Goal: Transaction & Acquisition: Purchase product/service

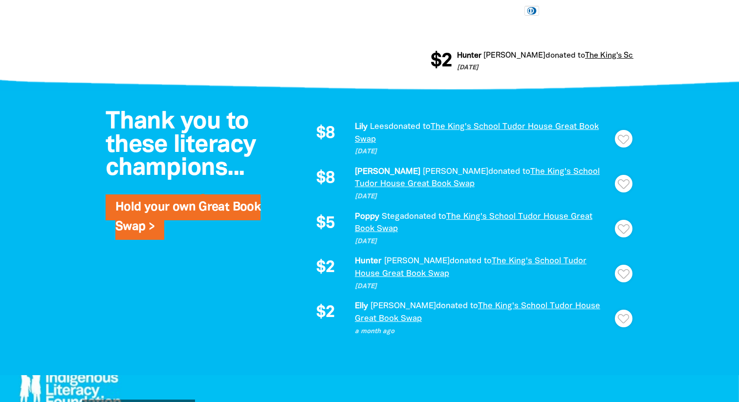
scroll to position [651, 0]
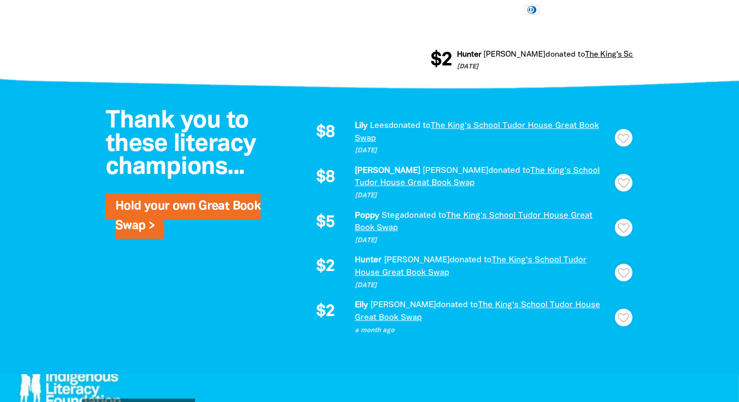
drag, startPoint x: 521, startPoint y: 321, endPoint x: 509, endPoint y: 312, distance: 15.0
click at [509, 312] on p "Elly Foster donated to The King's School Tudor House Great Book Swap" at bounding box center [483, 311] width 257 height 25
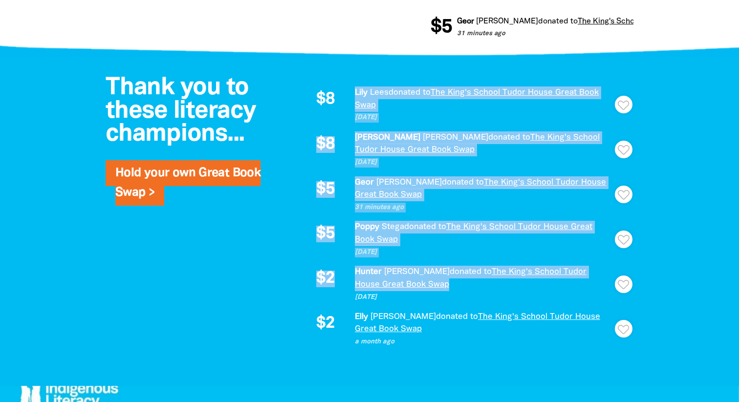
drag, startPoint x: 404, startPoint y: 286, endPoint x: 335, endPoint y: 88, distance: 210.3
click at [335, 88] on div "$8 Lily Lees donated to The King's School Tudor House Great Book Swap 6 days ag…" at bounding box center [462, 217] width 323 height 261
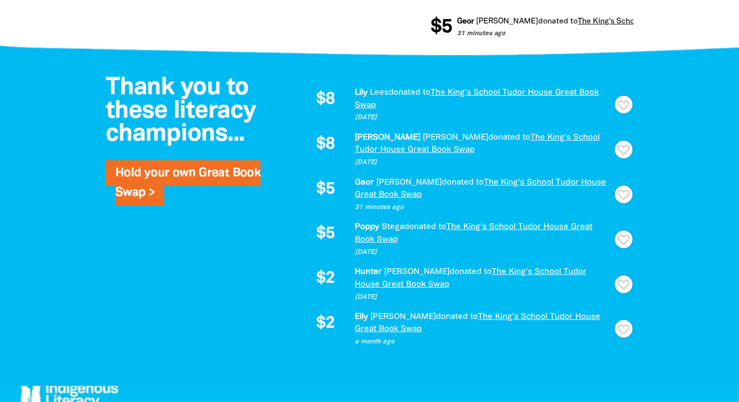
click at [691, 214] on div at bounding box center [369, 221] width 739 height 329
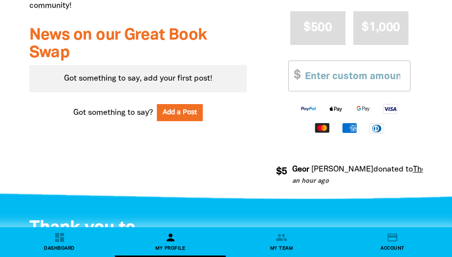
scroll to position [495, 0]
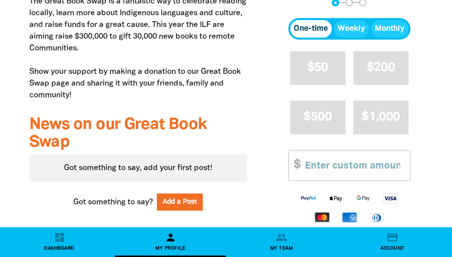
scroll to position [452, 0]
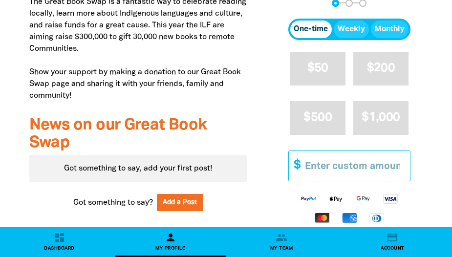
click at [332, 170] on input "Other Amount" at bounding box center [354, 166] width 111 height 30
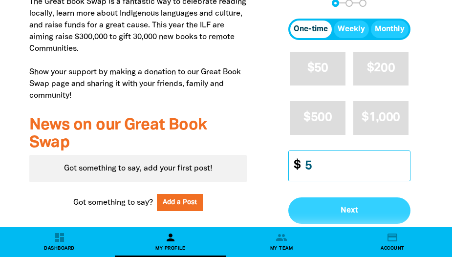
type input "5"
click at [369, 209] on span "Next" at bounding box center [349, 211] width 101 height 8
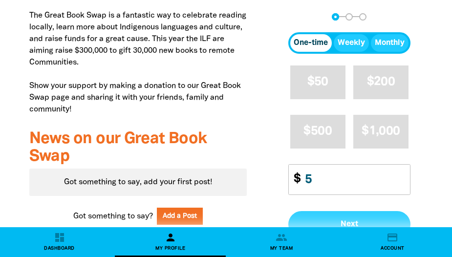
select select "AU"
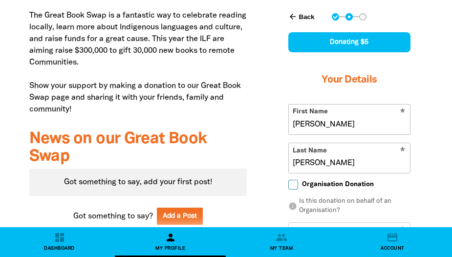
scroll to position [431, 0]
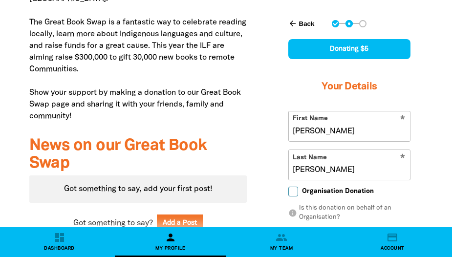
drag, startPoint x: 333, startPoint y: 130, endPoint x: 270, endPoint y: 132, distance: 63.1
click at [270, 132] on div "Edit Page My Dashboard Donate and help us get there! arrow_back Back Step 1 Ste…" at bounding box center [350, 194] width 176 height 583
type input "[PERSON_NAME]"
click at [321, 171] on input "[PERSON_NAME]" at bounding box center [349, 165] width 121 height 30
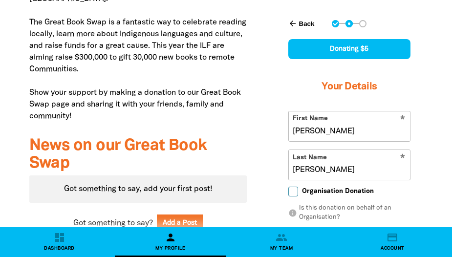
click at [321, 171] on input "[PERSON_NAME]" at bounding box center [349, 165] width 121 height 30
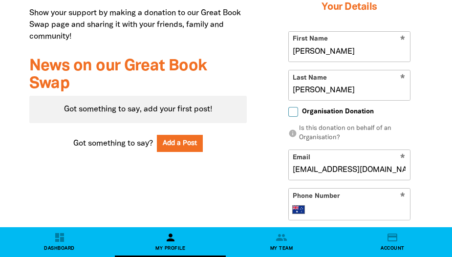
scroll to position [512, 0]
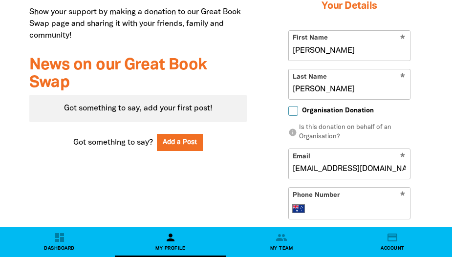
type input "[PERSON_NAME]"
click at [323, 175] on input "[EMAIL_ADDRESS][DOMAIN_NAME]" at bounding box center [349, 164] width 121 height 30
click at [324, 168] on input "[EMAIL_ADDRESS][DOMAIN_NAME]" at bounding box center [349, 164] width 121 height 30
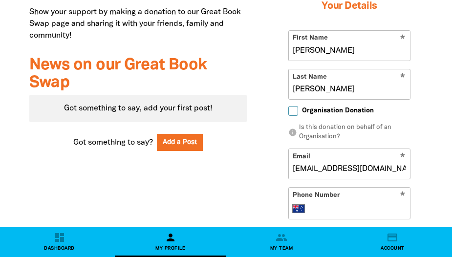
click at [308, 168] on input "[EMAIL_ADDRESS][DOMAIN_NAME]" at bounding box center [349, 164] width 121 height 30
type input "[EMAIL_ADDRESS][DOMAIN_NAME]"
click at [332, 212] on input "Phone Number" at bounding box center [358, 209] width 93 height 12
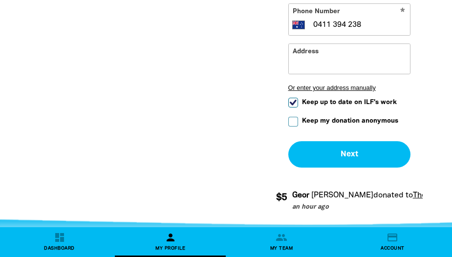
scroll to position [698, 0]
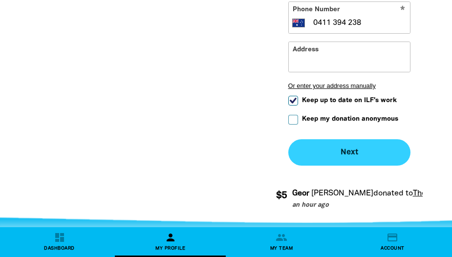
type input "0411 394 238"
click at [351, 159] on button "Next chevron_right" at bounding box center [349, 152] width 122 height 26
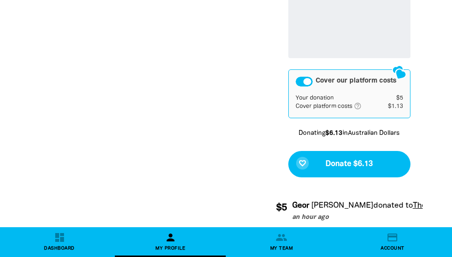
scroll to position [746, 0]
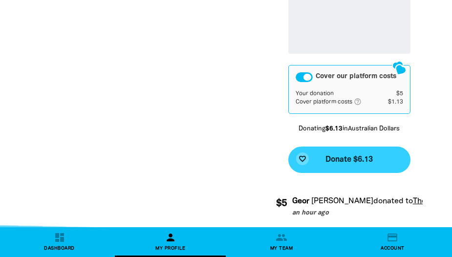
click at [362, 158] on span "Donate $6.13" at bounding box center [349, 160] width 47 height 8
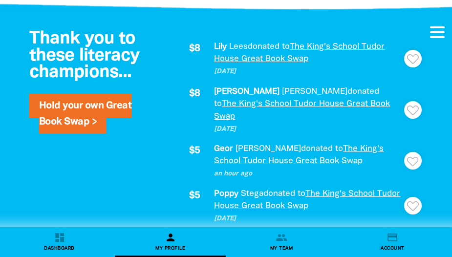
scroll to position [873, 0]
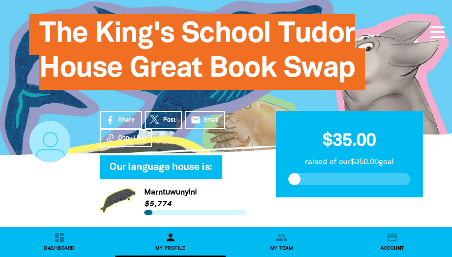
scroll to position [106, 0]
